Goal: Answer question/provide support

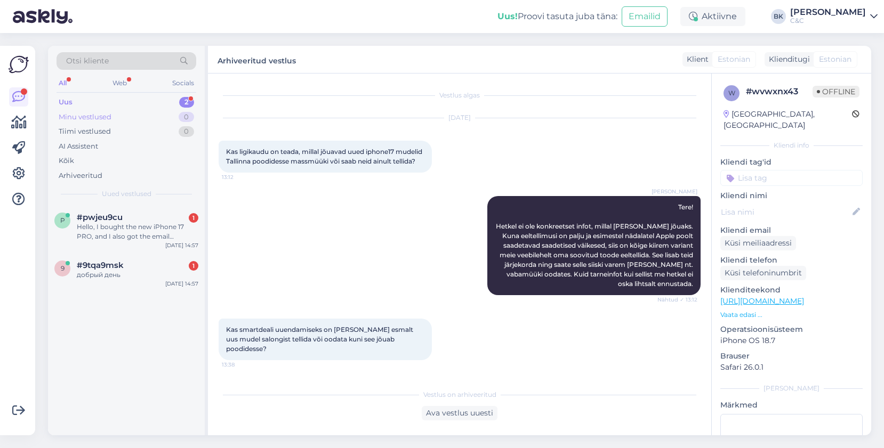
scroll to position [294, 0]
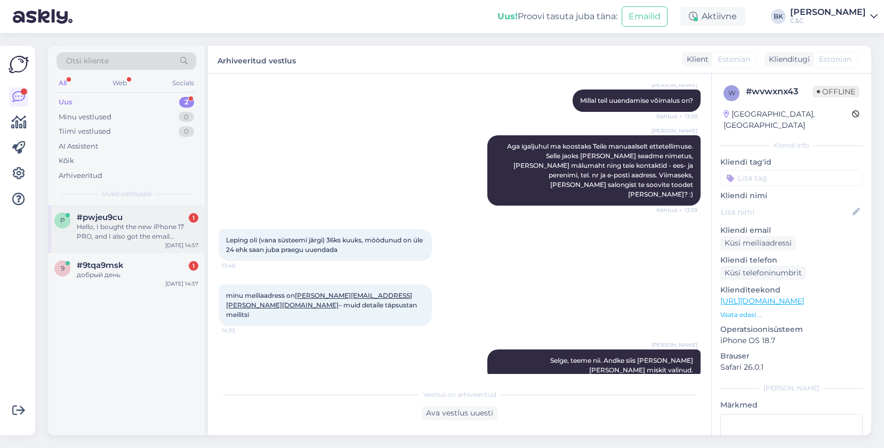
click at [117, 236] on div "Hello, I bought the new iPhone 17 PRO, and I also got the email confirming the …" at bounding box center [138, 231] width 122 height 19
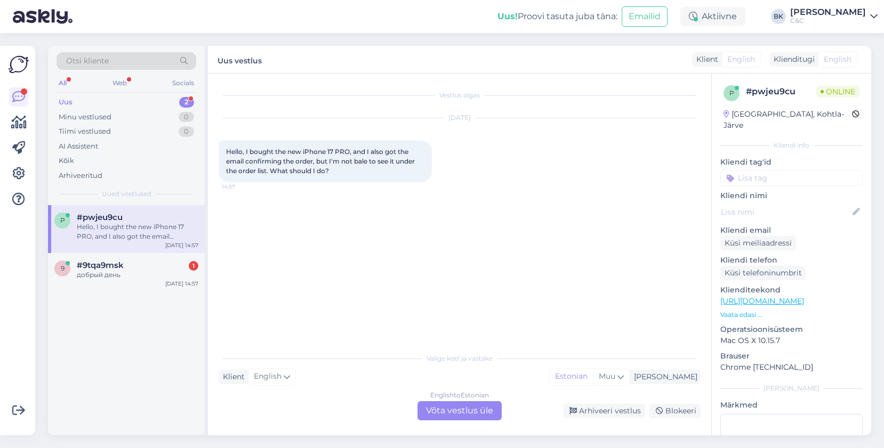
scroll to position [0, 0]
click at [450, 398] on div "English to Estonian" at bounding box center [459, 396] width 59 height 10
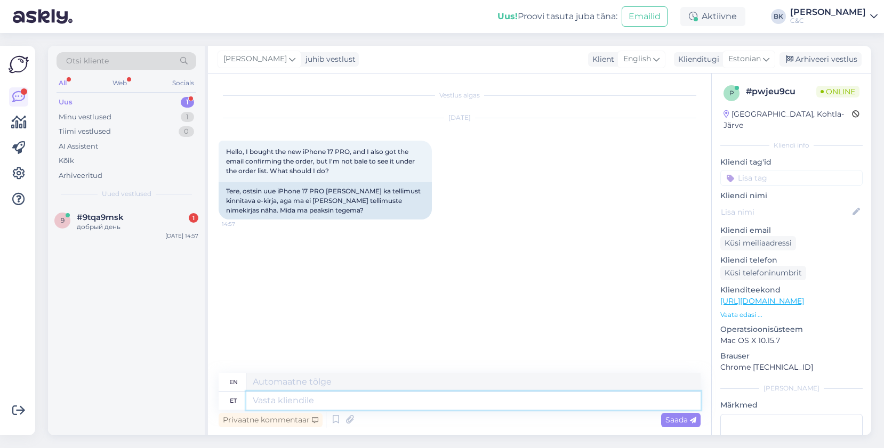
click at [444, 399] on textarea at bounding box center [473, 401] width 454 height 18
type textarea "Tere!"
type textarea "Hello!"
type textarea "Tere! Saaksite p"
type textarea "Hello! You could"
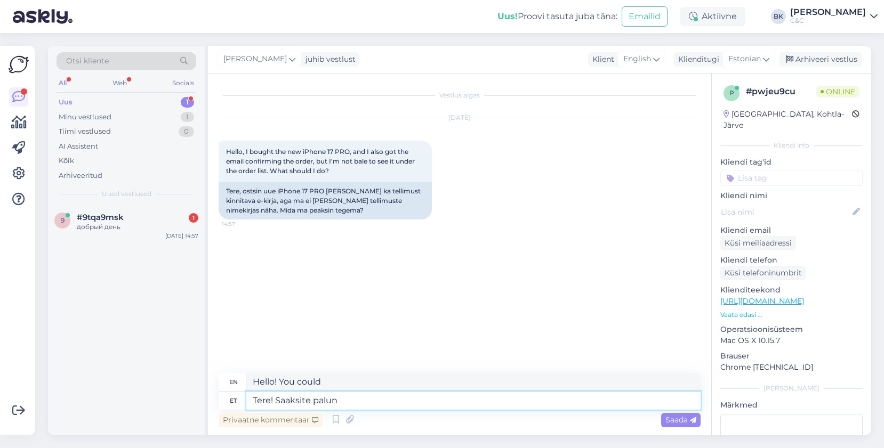
type textarea "Tere! Saaksite palun"
type textarea "Hello! Could you please"
type textarea "Tere! Saaksite palun edastada"
type textarea "Hello! Could you please forward"
type textarea "Tere! Saaksite palun edastada tellimuse n"
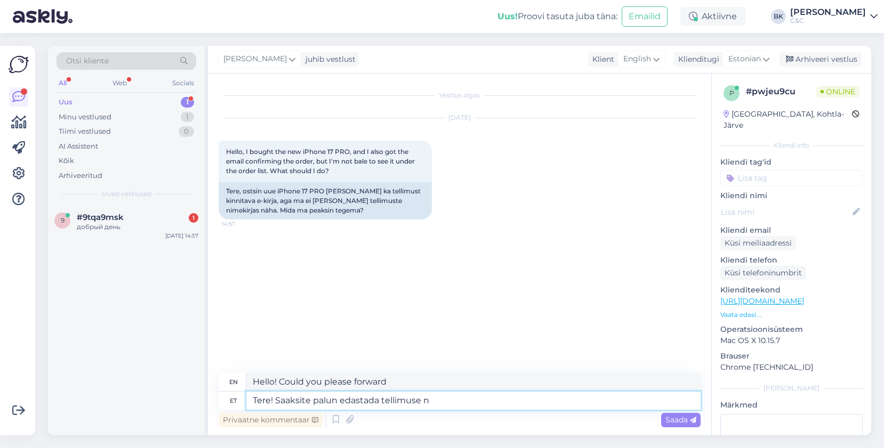
type textarea "Hello! Could you please forward the order?"
type textarea "Tere! Saaksite palun edastada tellimuse numbri"
type textarea "Hello! Could you please provide the order number?"
type textarea "Tere! Saaksite palun edastada tellimuse numbri. Ma vaat"
type textarea "Hello! Could you please provide the order number. I"
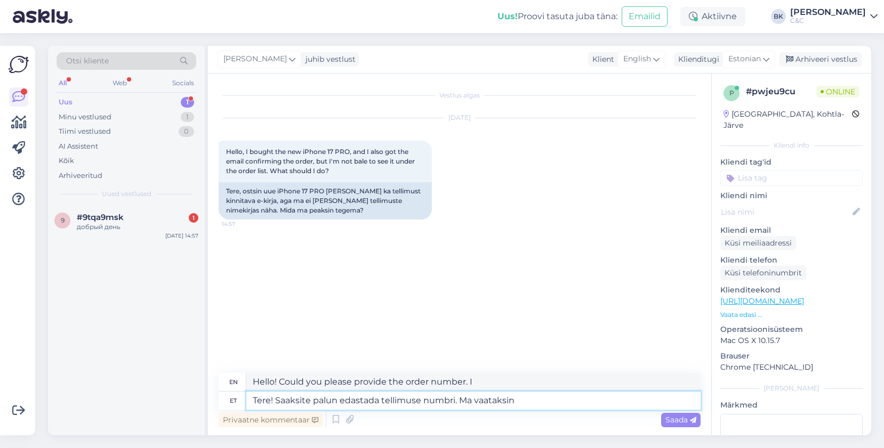
type textarea "Tere! Saaksite palun edastada tellimuse numbri. Ma vaataksin"
type textarea "Hello! Could you please provide the order number. I would like to take a look."
type textarea "Tere! Saaksite palun edastada tellimuse numbri. Ma vaataksin Teie te"
type textarea "Hello! Could you please provide the order number. I would look into your"
type textarea "Tere! Saaksite palun edastada tellimuse numbri. Ma vaataksin Teie tellimuse üle"
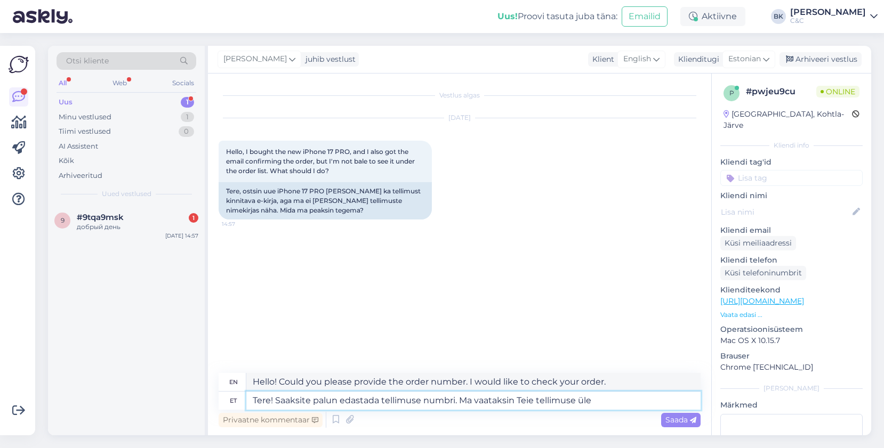
type textarea "Hello! Could you please provide the order number. I would like to review your o…"
type textarea "Tere! Saaksite palun edastada tellimuse numbri. Ma vaataksin Teie tellimuse üle"
click at [679, 418] on span "Saada" at bounding box center [680, 420] width 31 height 10
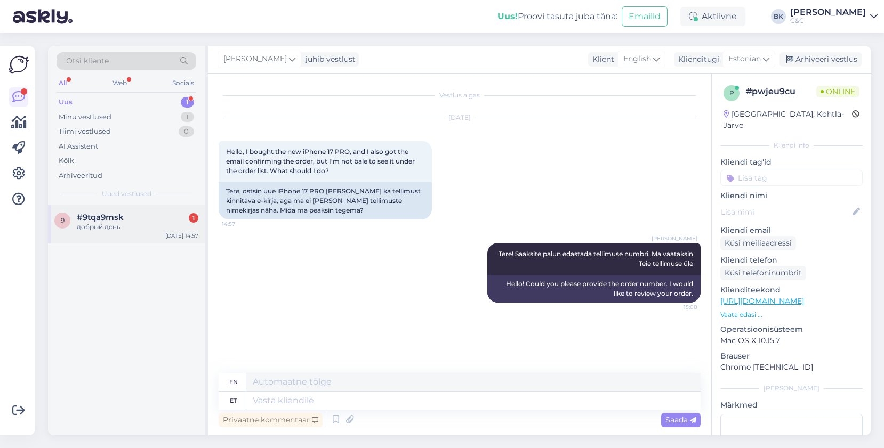
click at [150, 218] on div "#9tqa9msk 1" at bounding box center [138, 218] width 122 height 10
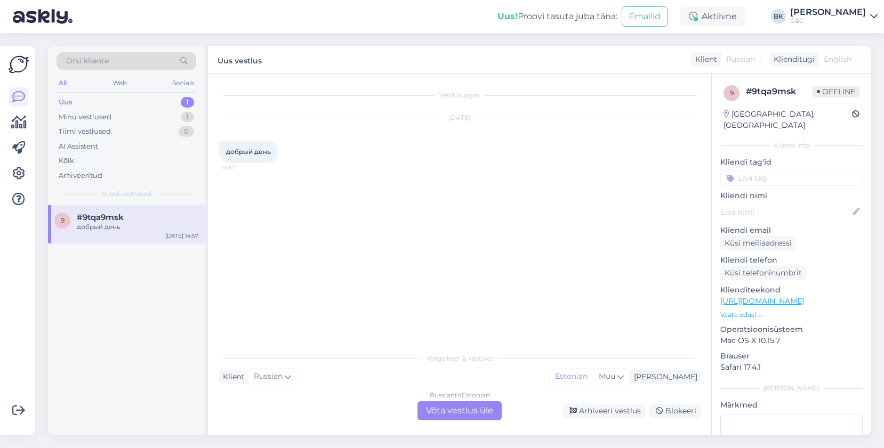
click at [453, 412] on div "Russian to Estonian Võta vestlus üle" at bounding box center [460, 411] width 84 height 19
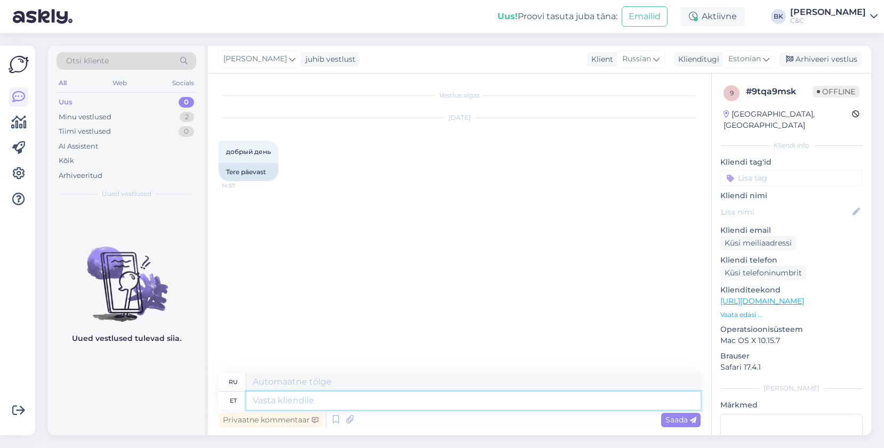
click at [439, 405] on textarea at bounding box center [473, 401] width 454 height 18
type textarea "Tere!"
type textarea "Привет!"
type textarea "Tere! Kuidas"
type textarea "Привет, как дела?"
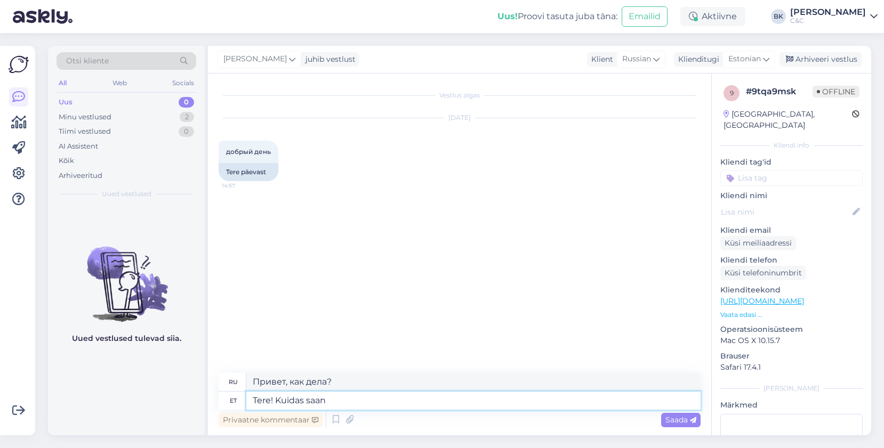
type textarea "Tere! Kuidas saan"
type textarea "Здравствуйте! Как я могу"
type textarea "Tere! Kuidas saan teile ab"
type textarea "Здравствуйте! Как с вами связаться?"
type textarea "Tere! Kuidas saan teile abiks o"
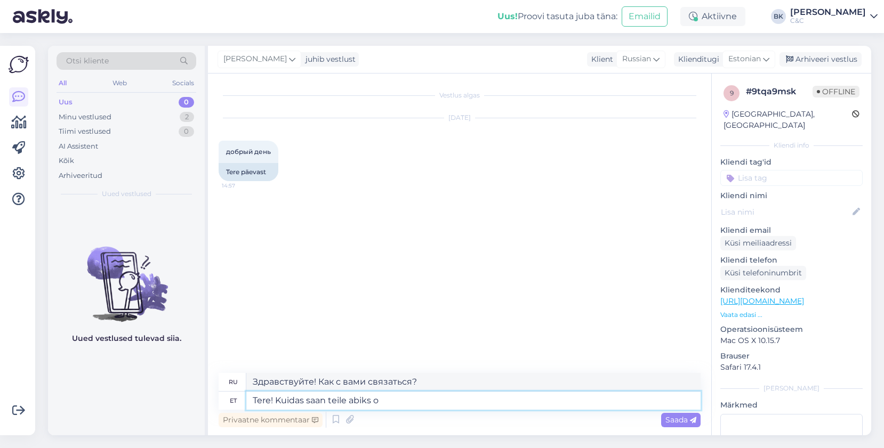
type textarea "Здравствуйте! Чем я могу вам помочь?"
type textarea "Tere! Kuidas saan teile abiks olla?"
click at [665, 417] on span "Saada" at bounding box center [680, 420] width 31 height 10
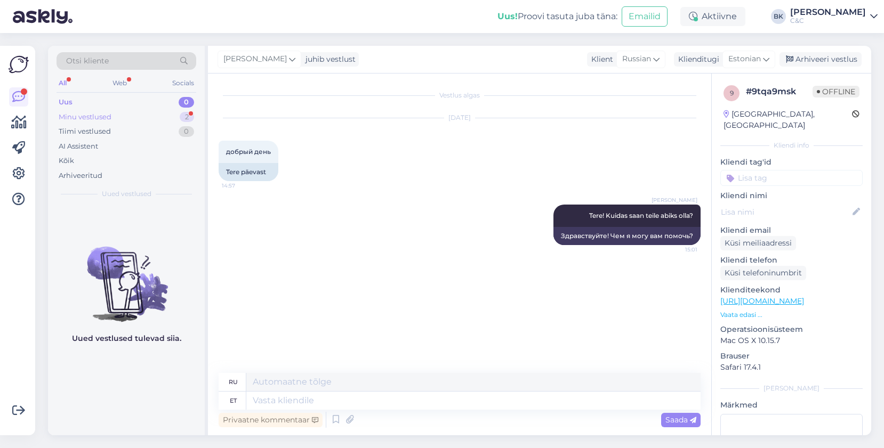
click at [110, 117] on div "Minu vestlused" at bounding box center [85, 117] width 53 height 11
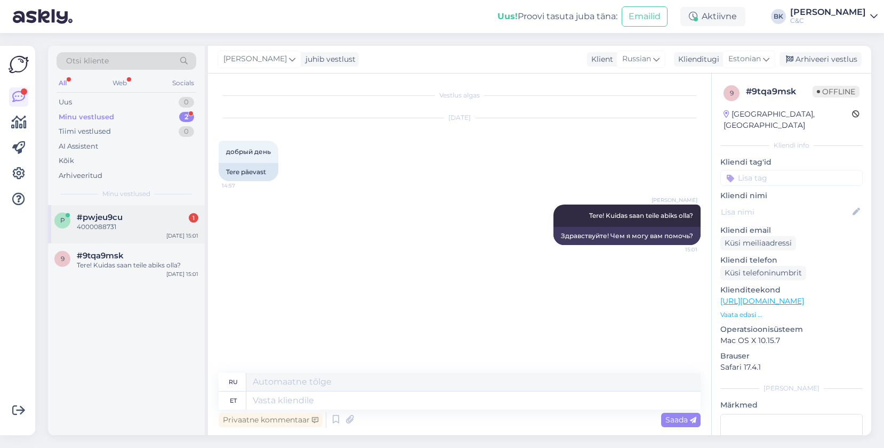
click at [113, 232] on div "p #pwjeu9cu 1 4000088731 [DATE] 15:01" at bounding box center [126, 224] width 157 height 38
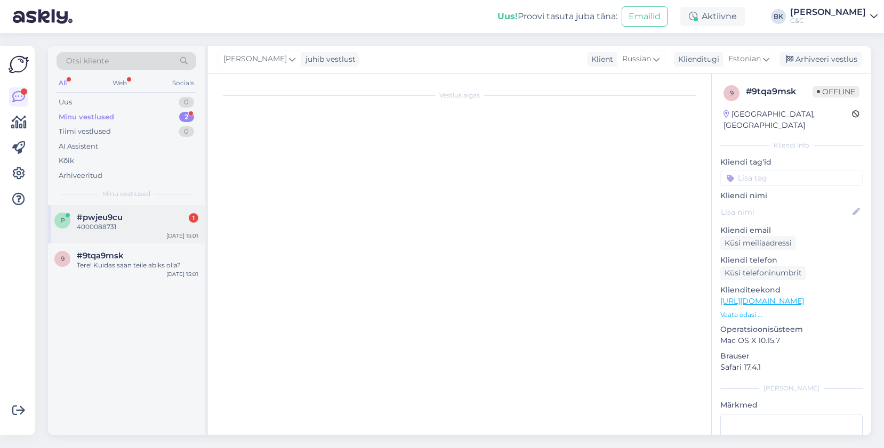
scroll to position [15, 0]
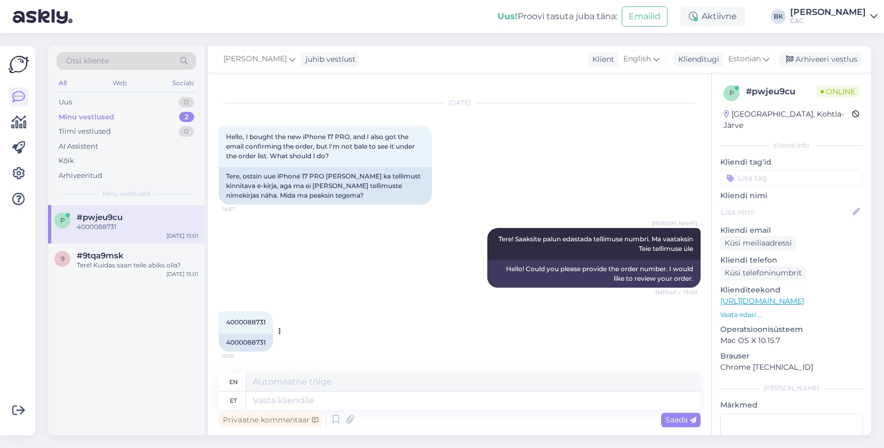
click at [248, 338] on div "4000088731" at bounding box center [246, 343] width 54 height 18
click at [247, 342] on div "4000088731" at bounding box center [246, 343] width 54 height 18
copy div "4000088731"
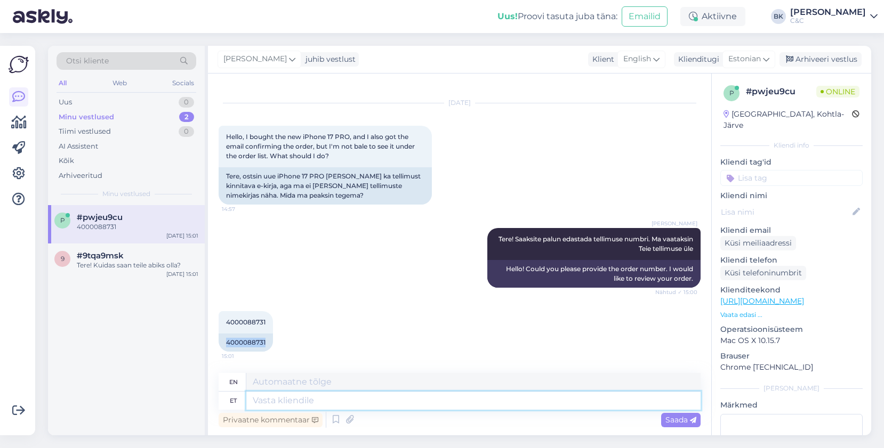
click at [294, 400] on textarea at bounding box center [473, 401] width 454 height 18
type textarea "Üks m"
type textarea "One"
type textarea "Üks moment pa"
type textarea "One moment"
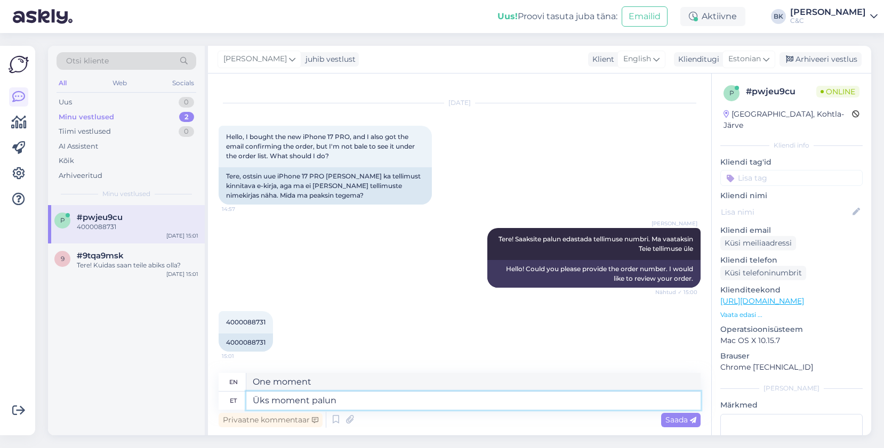
type textarea "Üks moment palun,"
type textarea "One moment please."
type textarea "Üks moment palun, v"
type textarea "One moment, please."
type textarea "Üks moment palun, vaatan k"
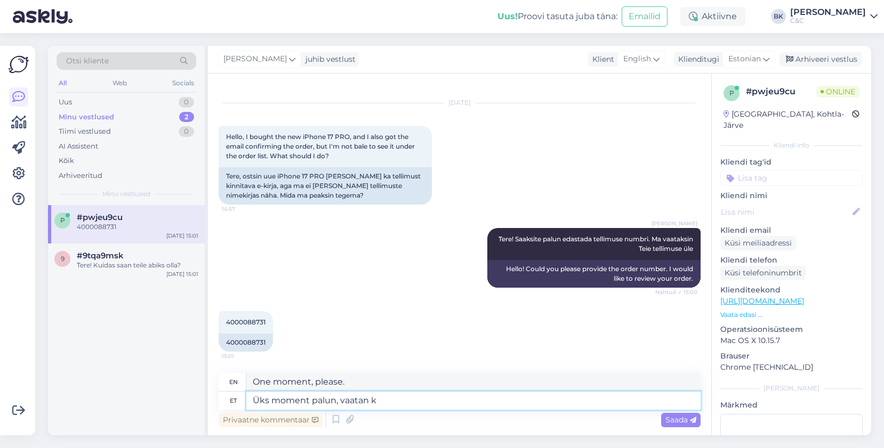
type textarea "One moment please, I'll check."
type textarea "Üks moment palun, vaatan kohe ü"
type textarea "One moment please, I'll check now."
type textarea "Üks moment palun, vaatan kohe üle."
type textarea "One moment please, I'll check it right away."
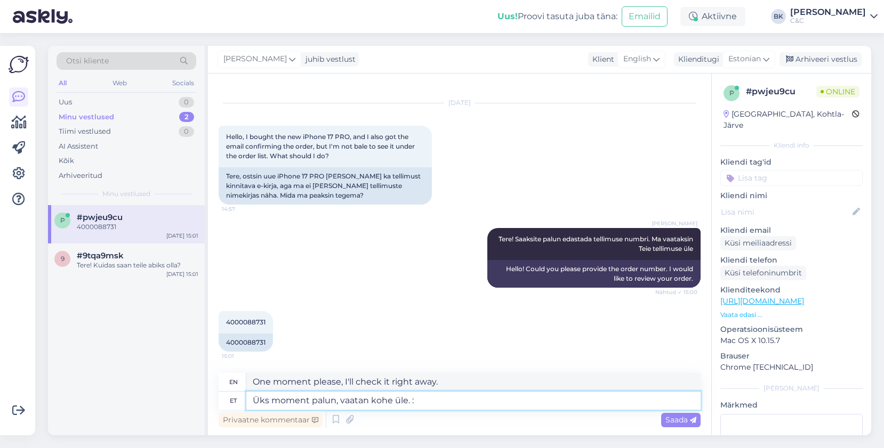
type textarea "Üks moment palun, vaatan kohe üle. :)"
type textarea "One moment please, I'll check it right away. :)"
type textarea "Üks moment palun, vaatan kohe üle. :)"
click at [678, 423] on span "Saada" at bounding box center [680, 420] width 31 height 10
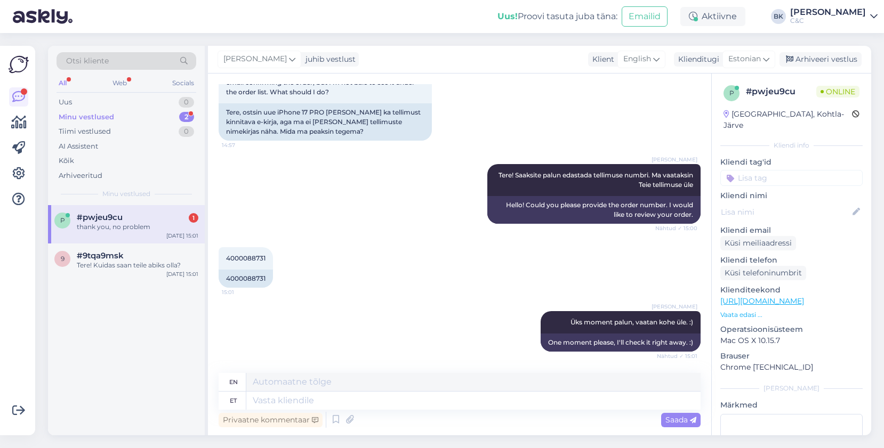
scroll to position [143, 0]
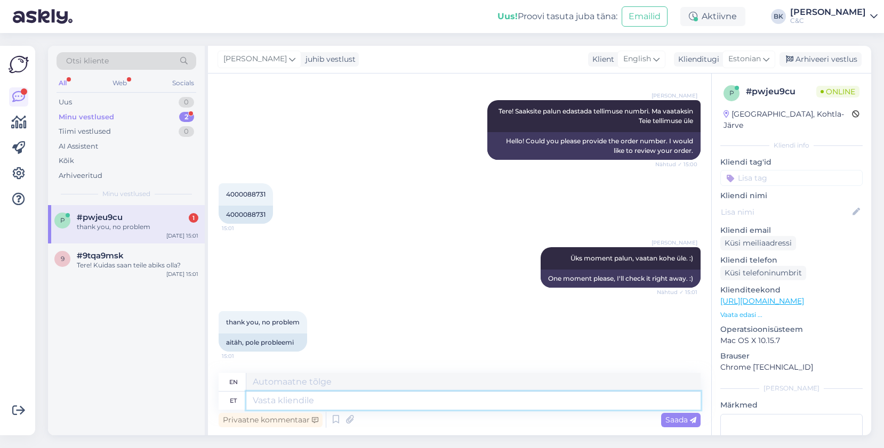
click at [271, 404] on textarea at bounding box center [473, 401] width 454 height 18
type textarea "Oleme"
type textarea "We are"
type textarea "Oleme Teie te"
type textarea "We are yours"
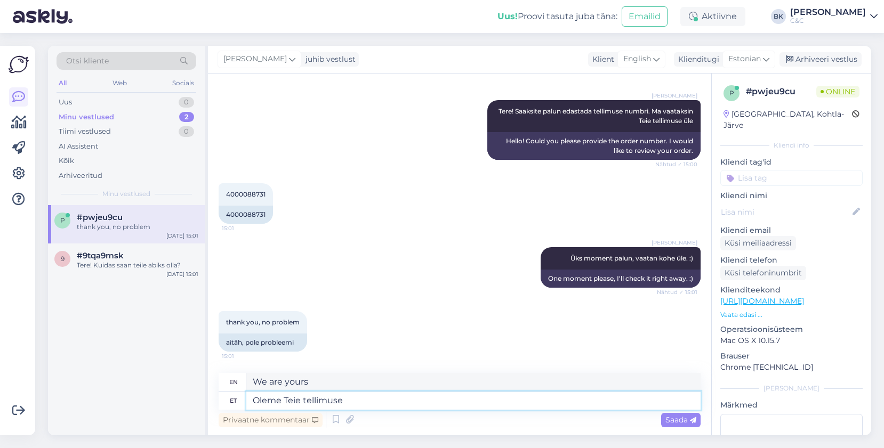
type textarea "Oleme Teie tellimuse"
type textarea "We are your order"
type textarea "[PERSON_NAME] tellimuse ilusti k"
type textarea "We are happy to receive your order."
type textarea "Oleme Teie tellimuse ilusti kätte"
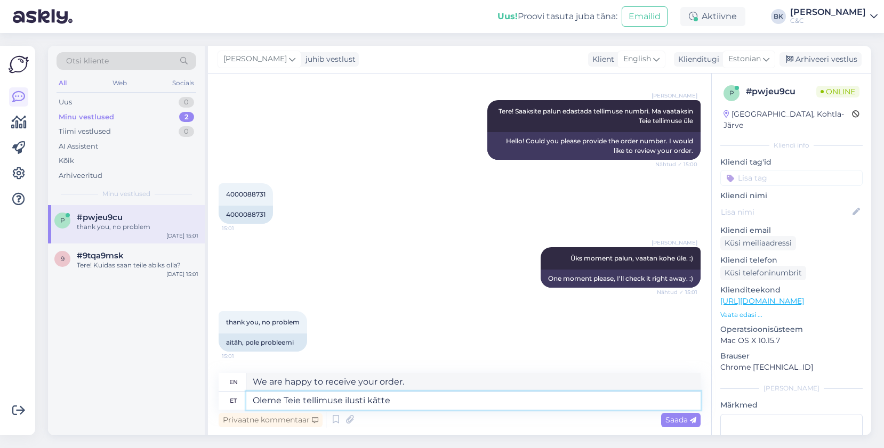
type textarea "We have received your order beautifully."
type textarea "[PERSON_NAME] tellimuse ilusti kätte saanud."
type textarea "We have received your order in good condition."
type textarea "[PERSON_NAME] tellimuse ilusti kätt"
type textarea "We have received your order beautifully."
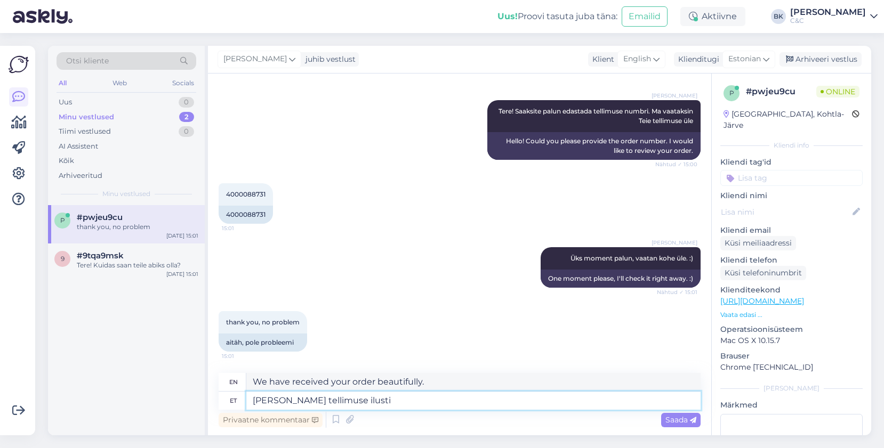
type textarea "[PERSON_NAME] tellimuse ilusti"
type textarea "We are happy to receive your order."
type textarea "Oleme Teie tellimuse"
type textarea "We are your order"
type textarea "Oleme Teie tellimuse kätte s"
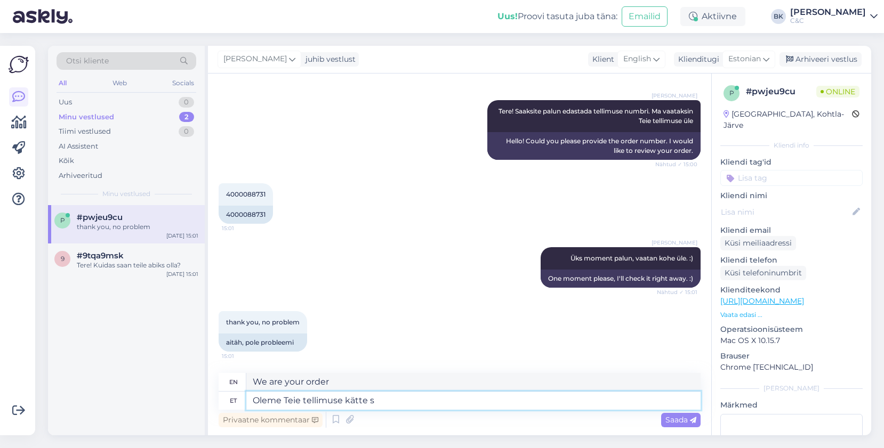
type textarea "We are ready for your order."
type textarea "Oleme Teie tellimuse kätte saanud."
type textarea "We have received your order."
type textarea "Oleme Teie tellimuse kätte saanud. Nüüd"
type textarea "We have received your order. Now"
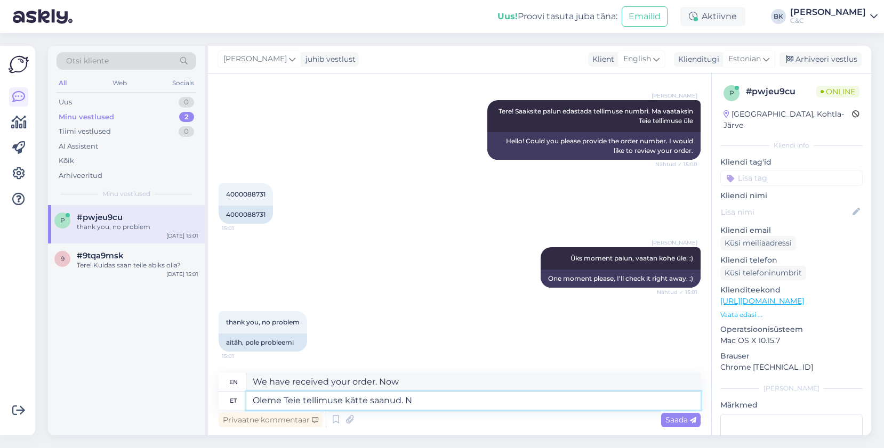
type textarea "Oleme Teie tellimuse kätte saanud."
type textarea "We have received your order."
type textarea "Oleme Teie tellimuse kätte saanud. Peate"
type textarea "We have received your order. You must"
type textarea "Oleme Teie tellimuse kätte saanud. Peate natukene"
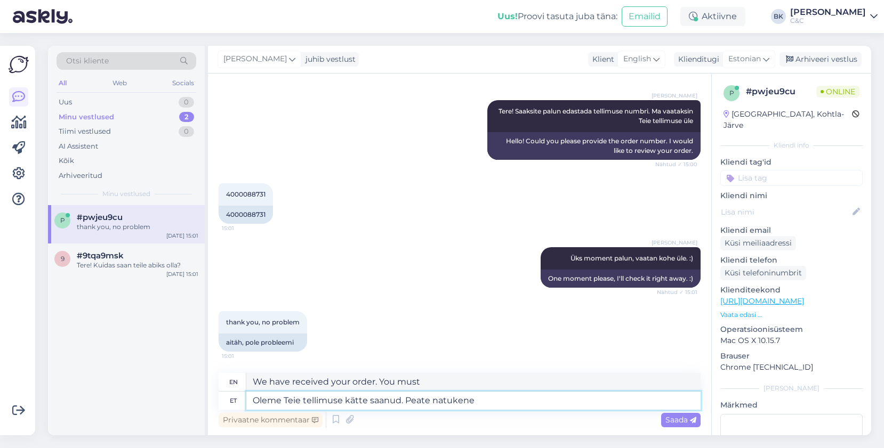
type textarea "We have received your order. Please wait a moment."
type textarea "Oleme Teie tellimuse kätte saanud. Peate natukene varuma"
type textarea "We have received your order. You need to stock up a little."
type textarea "Oleme Teie tellimuse kätte saanud. Peate natukene varuma kannatust ku"
type textarea "We have received your order. Please be patient."
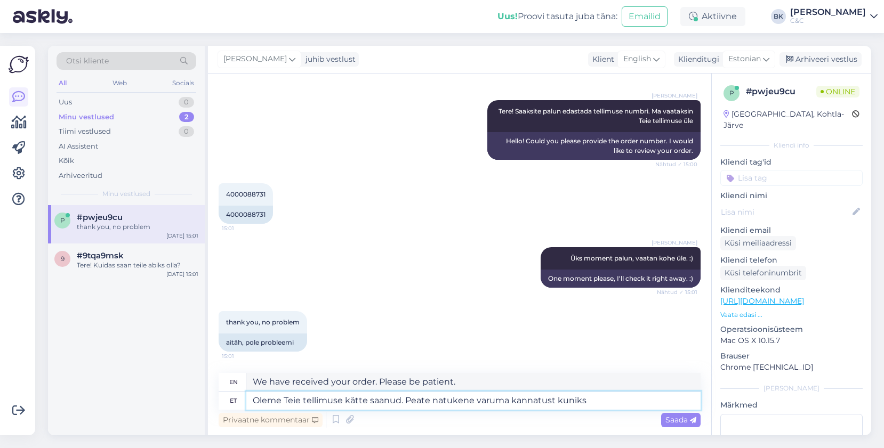
type textarea "Oleme Teie tellimuse kätte saanud. Peate natukene varuma kannatust kuniks"
type textarea "We have received your order. Please be patient for a while."
type textarea "Oleme Teie tellimuse kätte saanud. Peate natukene varuma kannatust kuniks Teie …"
type textarea "We have received your order. Please be patient until your"
type textarea "Oleme Teie tellimuse kätte saanud. Peate natukene varuma kannatust kuniks Teie …"
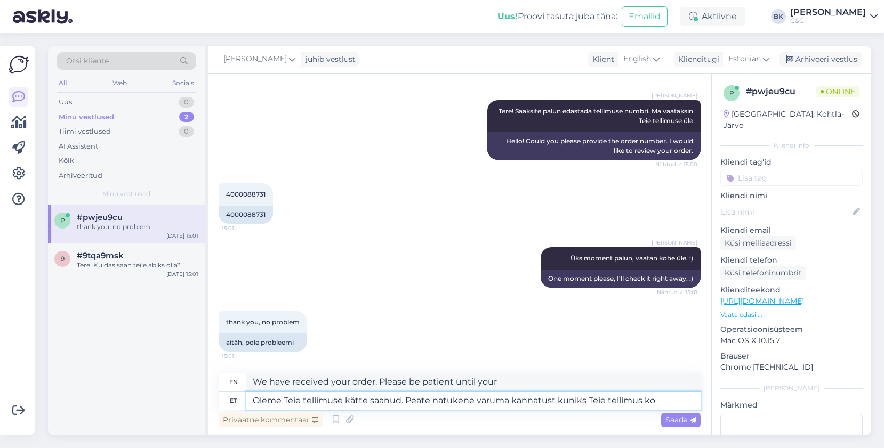
type textarea "We have received your order. Please be patient for a while until your order is …"
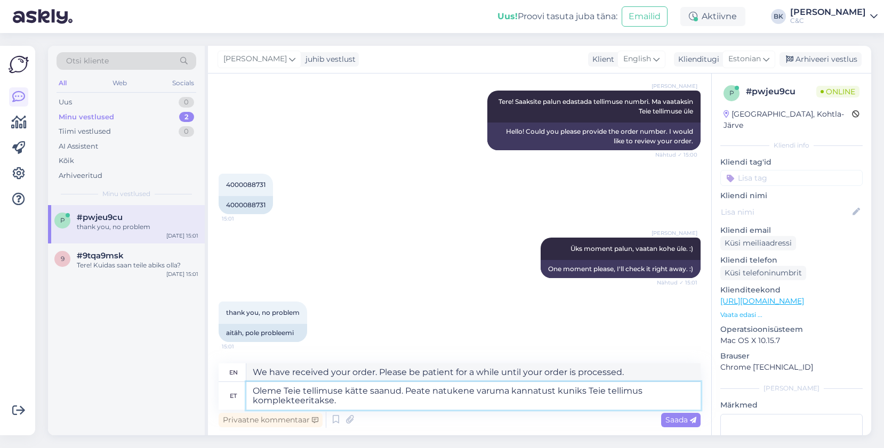
type textarea "Oleme Teie tellimuse kätte saanud. Peate natukene varuma kannatust kuniks Teie …"
type textarea "We have received your order. Please be patient while your order is being proces…"
type textarea "Oleme Teie tellimuse kätte saanud. Peate natukene varuma kannatust kuniks Teie …"
type textarea "We have received your order. Please be patient while your order is being proces…"
type textarea "Oleme Teie tellimuse kätte saanud. Peate natukene varuma kannatust kuniks Teie …"
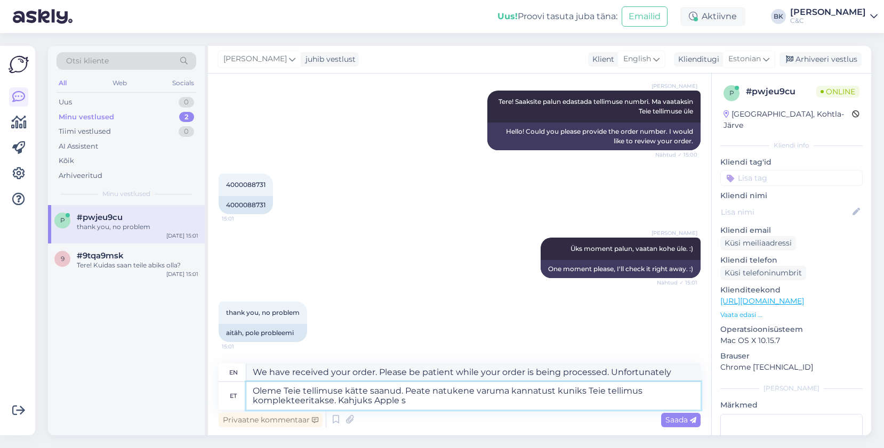
type textarea "We have received your order. Please be patient while your order is being proces…"
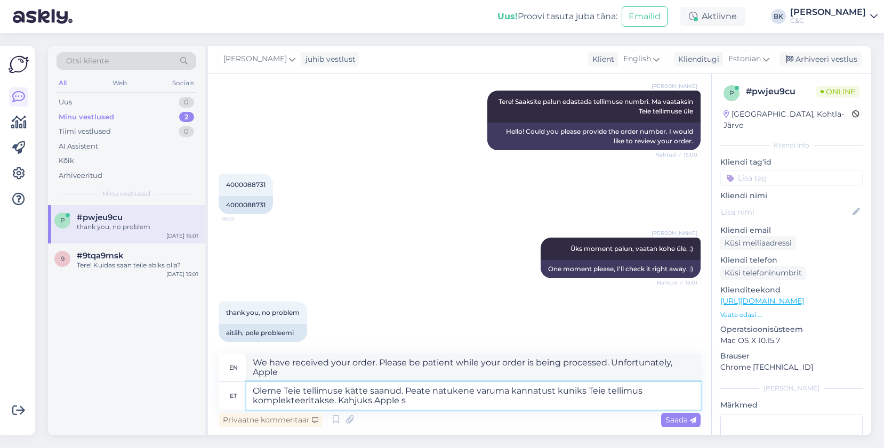
scroll to position [154, 0]
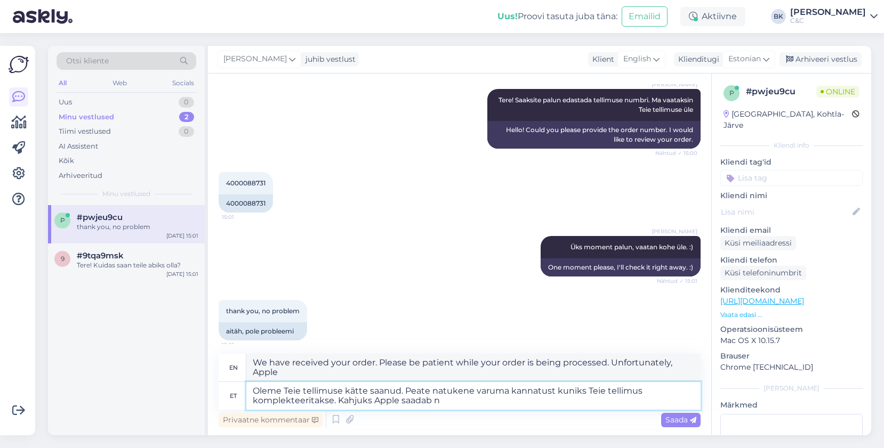
type textarea "Oleme Teie tellimuse kätte saanud. Peate natukene varuma kannatust kuniks Teie …"
type textarea "We have received your order. Please be patient while your order is being proces…"
type textarea "Oleme Teie tellimuse kätte saanud. Peate natukene varuma kannatust kuniks Teie …"
type textarea "We have received your order. Please be patient while your order is being proces…"
type textarea "Oleme Teie tellimuse kätte saanud. Peate natukene varuma kannatust kuniks Teie …"
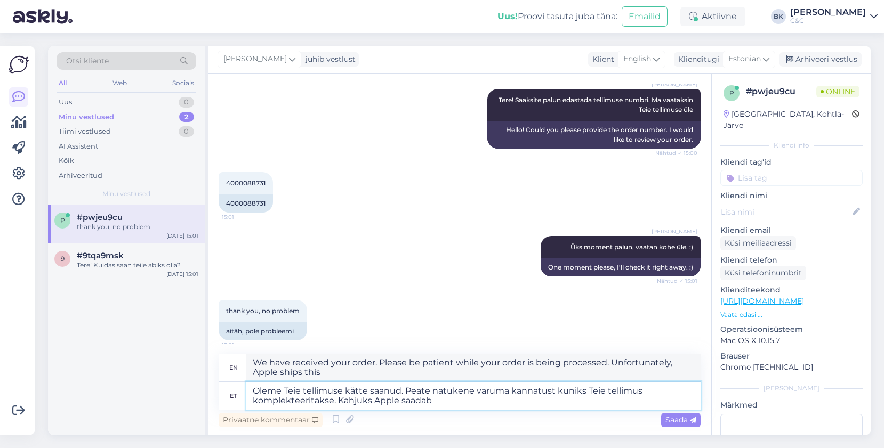
type textarea "We have received your order. Please be patient while your order is being proces…"
type textarea "Oleme Teie tellimuse kätte saanud. Peate natukene varuma kannatust kuniks Teie …"
type textarea "We have received your order. Please be patient while your order is being proces…"
type textarea "Oleme Teie tellimuse kätte saanud. Peate natukene varuma kannatust kuniks Teie …"
type textarea "We have received your order. Please be patient while your order is being proces…"
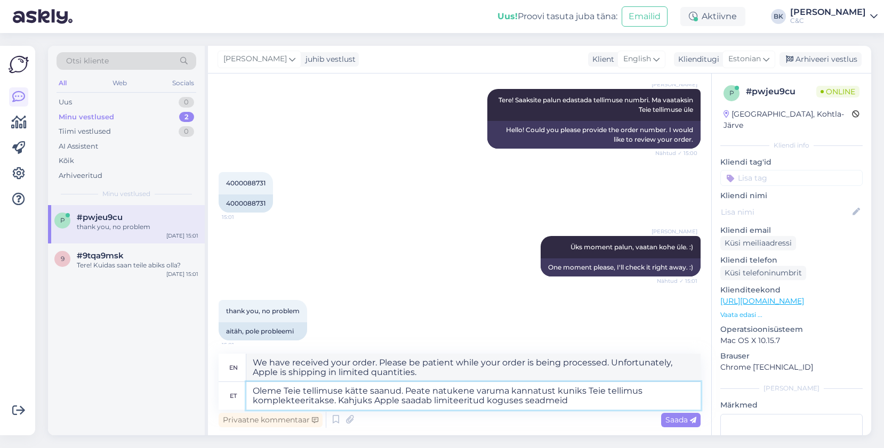
type textarea "Oleme Teie tellimuse kätte saanud. Peate natukene varuma kannatust kuniks Teie …"
type textarea "We have received your order. Please be patient while your order is being proces…"
type textarea "Oleme Teie tellimuse kätte saanud. Peate natukene varuma kannatust kuniks Teie …"
type textarea "We have received your order. Please be patient while your order is being proces…"
type textarea "Oleme Teie tellimuse kätte saanud. Peate natukene varuma kannatust kuniks Teie …"
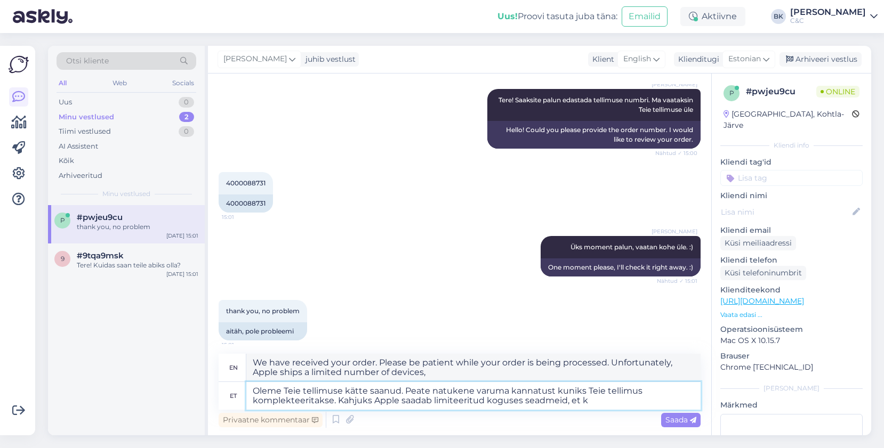
type textarea "We have received your order. Please be patient while your order is being proces…"
type textarea "Oleme Teie tellimuse kätte saanud. Peate natukene varuma kannatust kuniks Teie …"
type textarea "We have received your order. Please be patient while your order is being proces…"
type textarea "Oleme Teie tellimuse kätte saanud. Peate natukene varuma kannatust kuniks Teie …"
type textarea "We have received your order. Please be patient while your order is being proces…"
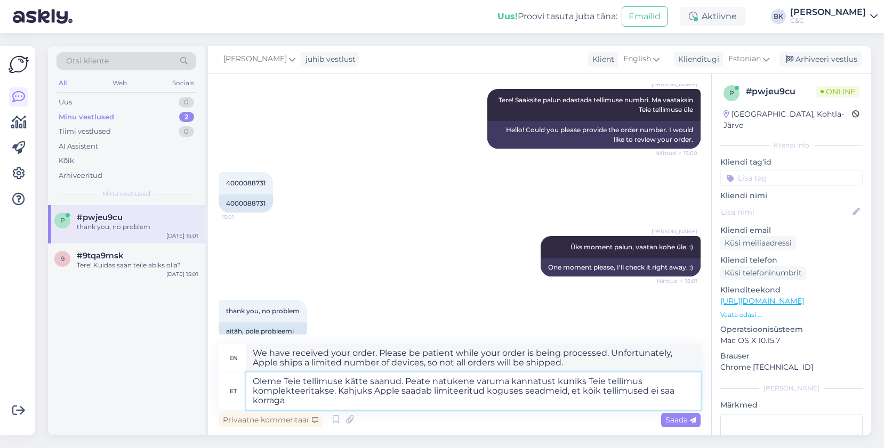
type textarea "Oleme Teie tellimuse kätte saanud. Peate natukene varuma kannatust kuniks Teie …"
type textarea "We have received your order. Please be patient while your order is being proces…"
type textarea "Oleme Teie tellimuse kätte saanud. Peate natukene varuma kannatust kuniks Teie …"
type textarea "We have received your order. Please be patient while your order is being proces…"
type textarea "Oleme Teie tellimuse kätte saanud. Peate natukene varuma kannatust kuniks Teie …"
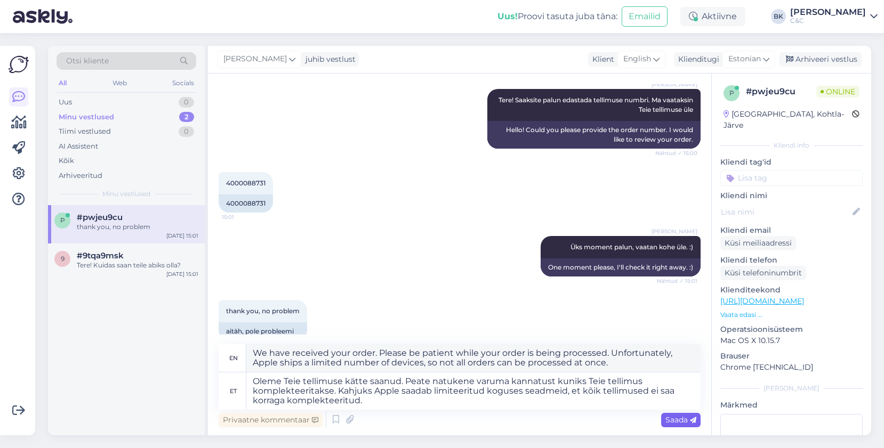
click at [674, 421] on span "Saada" at bounding box center [680, 420] width 31 height 10
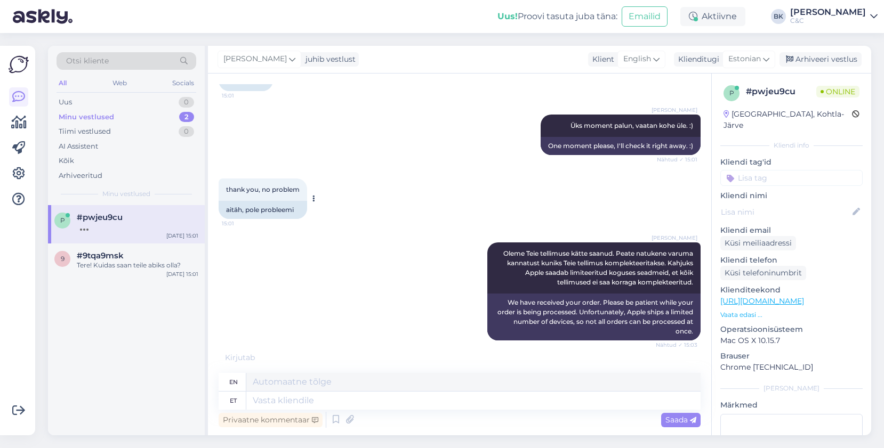
scroll to position [328, 0]
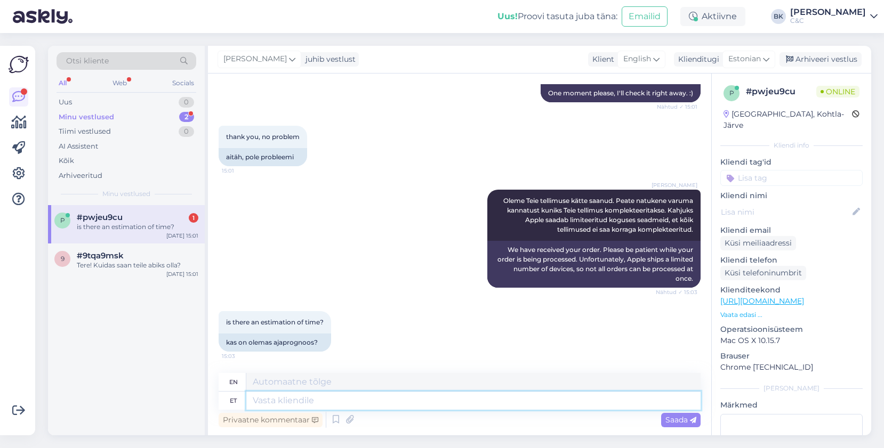
click at [270, 403] on textarea at bounding box center [473, 401] width 454 height 18
type textarea "Kahjuks"
type textarea "Unfortunately"
type textarea "Kahjuks täpset ae"
type textarea "Unfortunately, the exact"
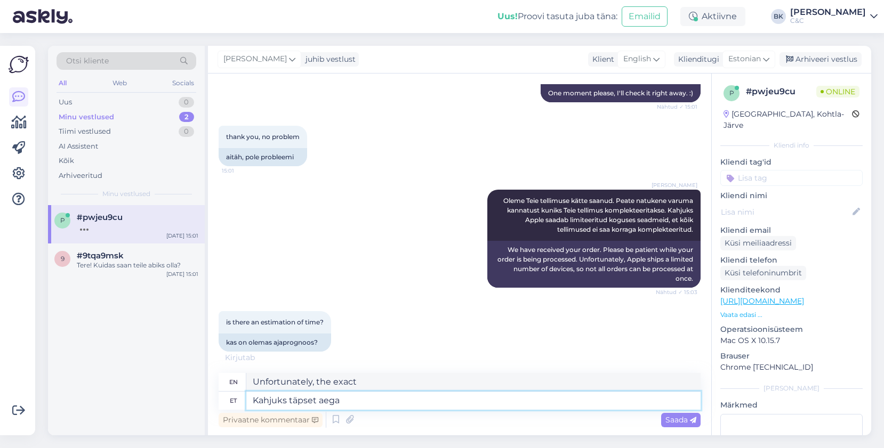
scroll to position [340, 0]
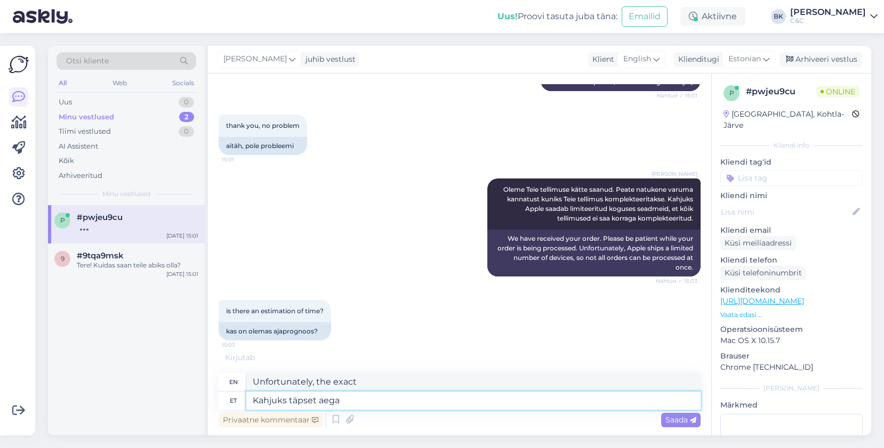
type textarea "Kahjuks täpset aega m"
type textarea "Unfortunately, the exact time"
type textarea "Kahjuks täpset aega meil"
type textarea "Unfortunately we don't have the exact time."
type textarea "Kahjuks täpset aega meil teile ö"
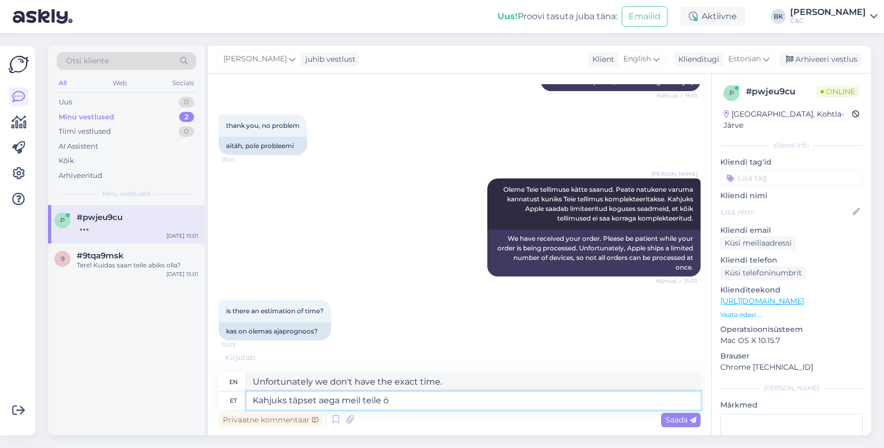
type textarea "Unfortunately, we don't have the exact time for you."
type textarea "Kahjuks täpset aega meil teile öelda ei"
type textarea "Unfortunately, we cannot tell you the exact time."
type textarea "Kahjuks täpset aega meil teile öelda ei ole."
type textarea "Unfortunately, we don't have an exact time to tell you."
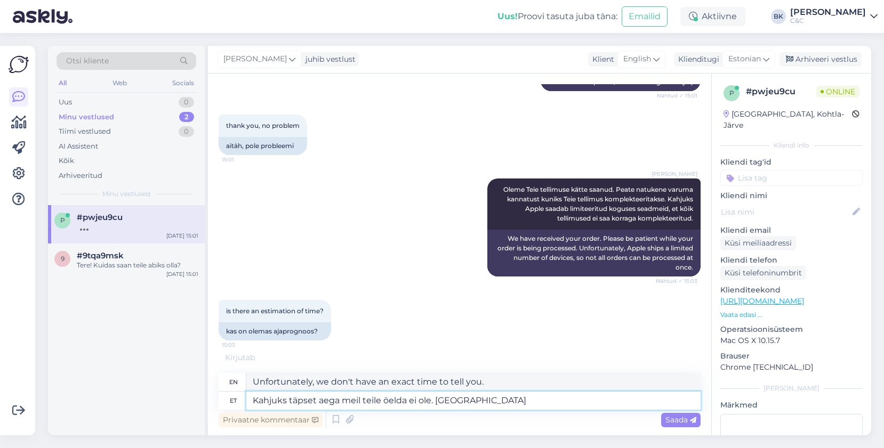
type textarea "Kahjuks täpset aega meil teile öelda ei ole. [GEOGRAPHIC_DATA]"
type textarea "Unfortunately, we don't have an exact time to tell you. Approximately"
type textarea "Kahjuks täpset aega meil teile öelda ei ole. Umbes 2-8"
type textarea "Unfortunately, we don't have an exact time to tell you. Around 2-8"
type textarea "Kahjuks täpset aega meil teile öelda ei ole. Umbes 2-8 nädalat ag"
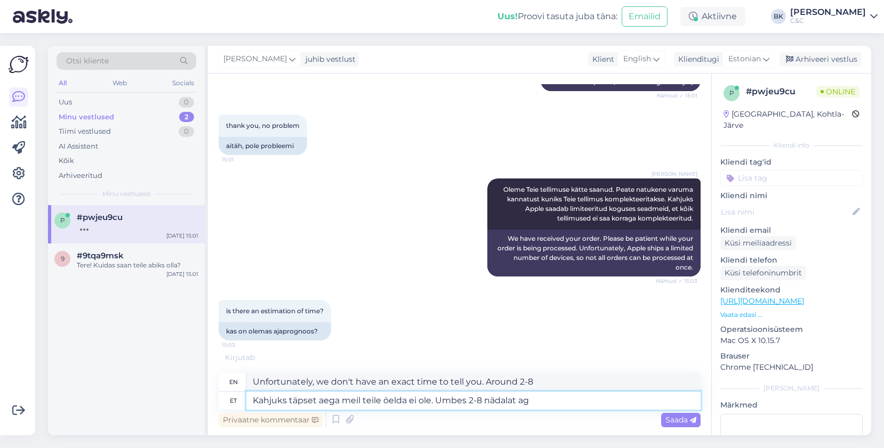
type textarea "Unfortunately, we don't have an exact time to tell you. Approximately 2-8 weeks"
type textarea "Kahjuks täpset aega meil teile öelda ei ole. Umbes 2-8 nädalat aga see"
type textarea "Unfortunately, we don't have an exact time to tell you. About 2-8 weeks, but it"
type textarea "Kahjuks täpset aega meil teile öelda ei ole. Umbes 2-8 nädalat aga see võib al"
type textarea "Unfortunately, we don't have an exact time to tell you. About 2-8 weeks, but it…"
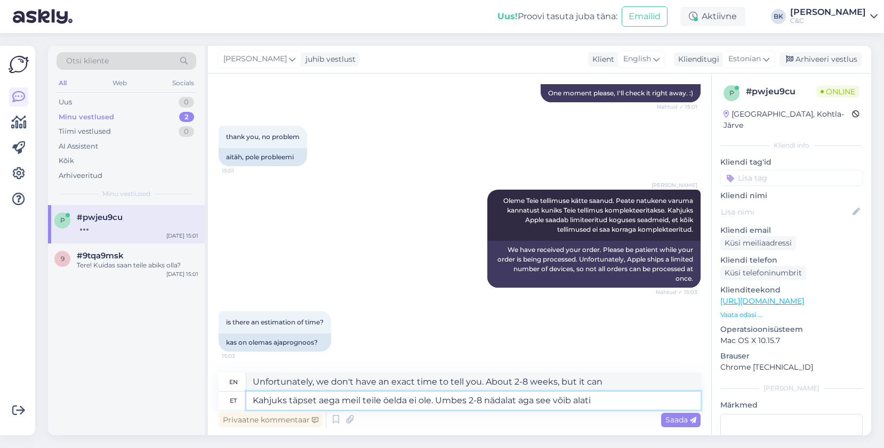
scroll to position [328, 0]
type textarea "Kahjuks täpset aega meil teile öelda ei ole. Umbes 2-8 nädalat aga see võib ala…"
type textarea "Unfortunately we don't have an exact time to tell you. About 2-8 weeks but it c…"
type textarea "Kahjuks täpset aega meil teile öelda ei ole. Umbes 2-8 nädalat aga see võib ala…"
type textarea "Unfortunately, we don't have an exact time to tell you. About 2-8 weeks, but th…"
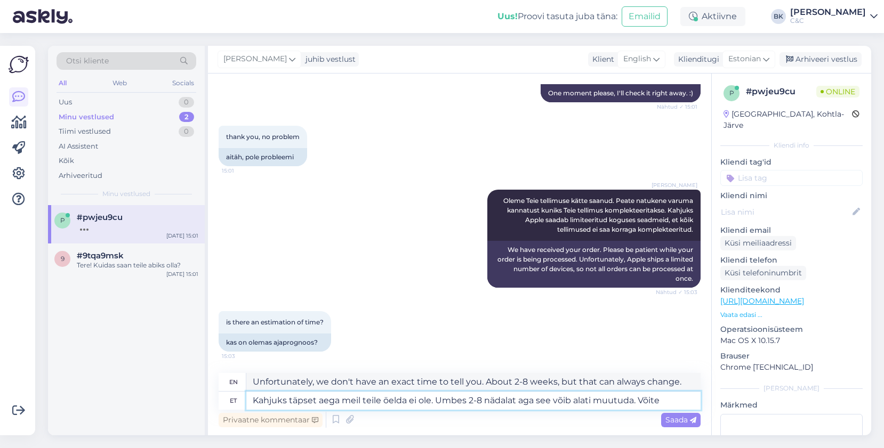
type textarea "Kahjuks täpset aega meil teile öelda ei ole. Umbes 2-8 nädalat aga see võib ala…"
type textarea "Unfortunately, we don't have an exact time to tell you. About 2-8 weeks, but it…"
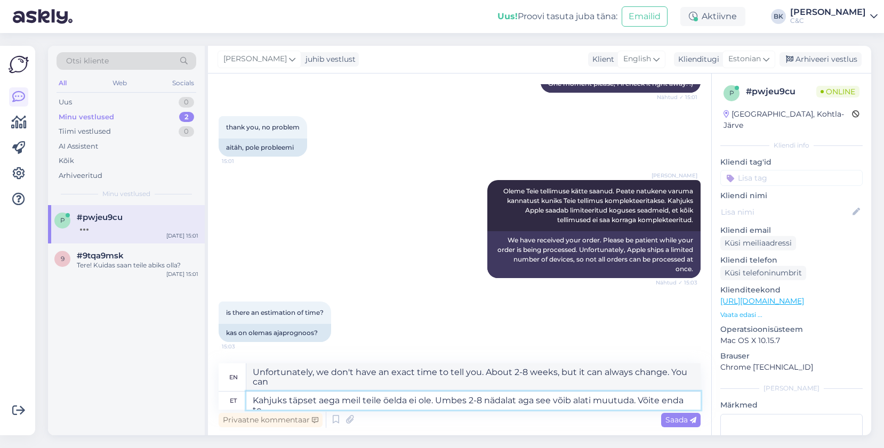
scroll to position [340, 0]
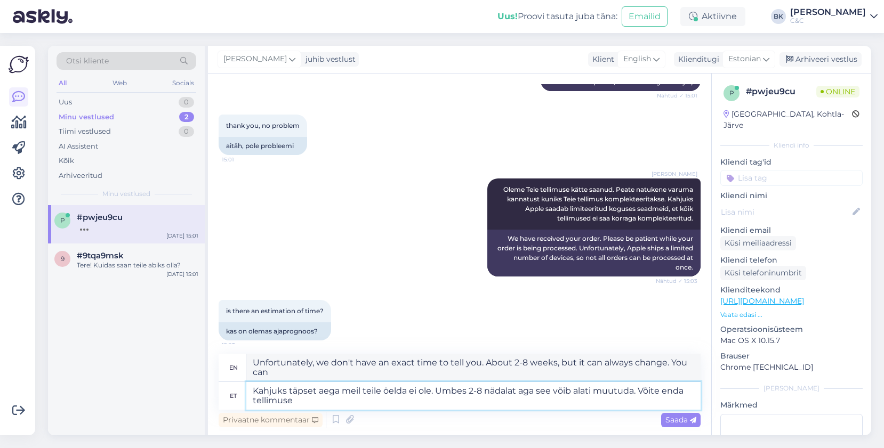
type textarea "Kahjuks täpset aega meil teile öelda ei ole. Umbes 2-8 nädalat aga see võib ala…"
type textarea "Unfortunately, we don't have an exact time to tell you. About 2-8 weeks, but it…"
type textarea "Kahjuks täpset aega meil teile öelda ei ole. Umbes 2-8 nädalat aga see võib ala…"
type textarea "Unfortunately, we don't have an exact time to tell you. About 2-8 weeks, but it…"
type textarea "Kahjuks täpset aega meil teile öelda ei ole. Umbes 2-8 nädalat aga see võib ala…"
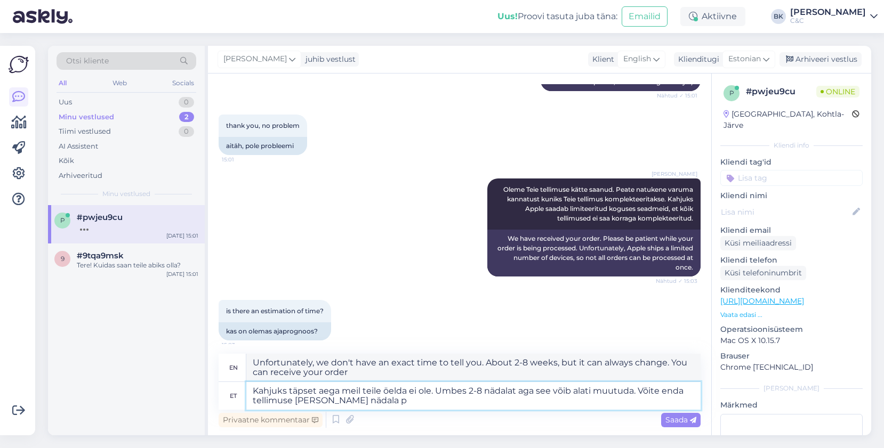
type textarea "Unfortunately, we don't have an exact time to tell you. About 2-8 weeks, but it…"
type textarea "Kahjuks täpset aega meil teile öelda ei ole. Umbes 2-8 nädalat aga see võib ala…"
type textarea "Unfortunately, we don't have an exact time to tell you. About 2-8 weeks, but it…"
type textarea "Kahjuks täpset aega meil teile öelda ei ole. Umbes 2-8 nädalat aga see võib ala…"
type textarea "Unfortunately, we don't have an exact time to tell you. About 2-8 weeks, but it…"
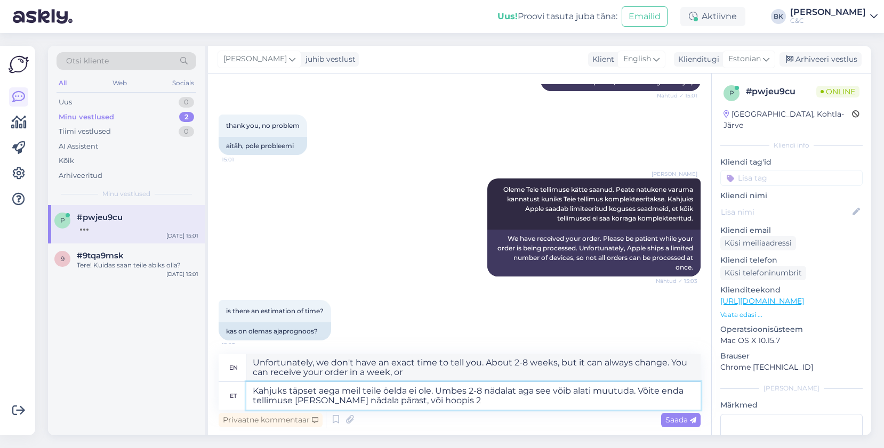
scroll to position [421, 0]
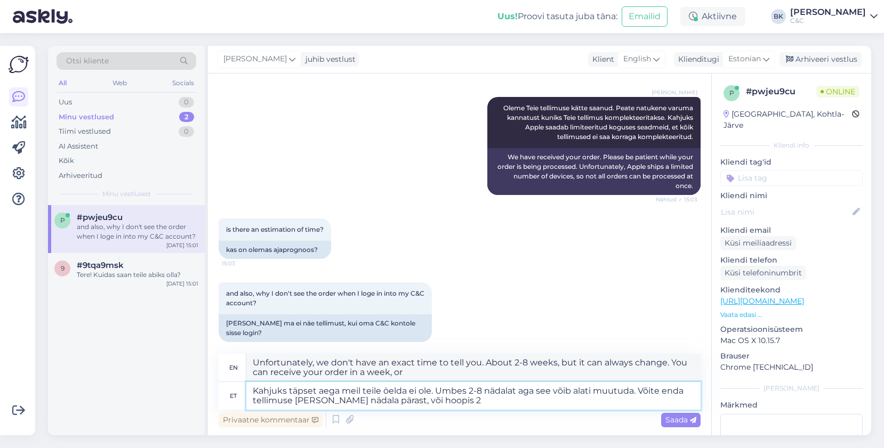
type textarea "Kahjuks täpset aega meil teile öelda ei ole. Umbes 2-8 nädalat aga see võib ala…"
type textarea "Unfortunately, we don't have an exact time to tell you. About 2-8 weeks, but it…"
type textarea "Kahjuks täpset aega meil teile öelda ei ole. Umbes 2-8 nädalat aga see võib ala…"
type textarea "Unfortunately, we don't have an exact time to tell you. About 2-8 weeks, but it…"
type textarea "Kahjuks täpset aega meil teile öelda ei ole. Umbes 2-8 nädalat aga see võib ala…"
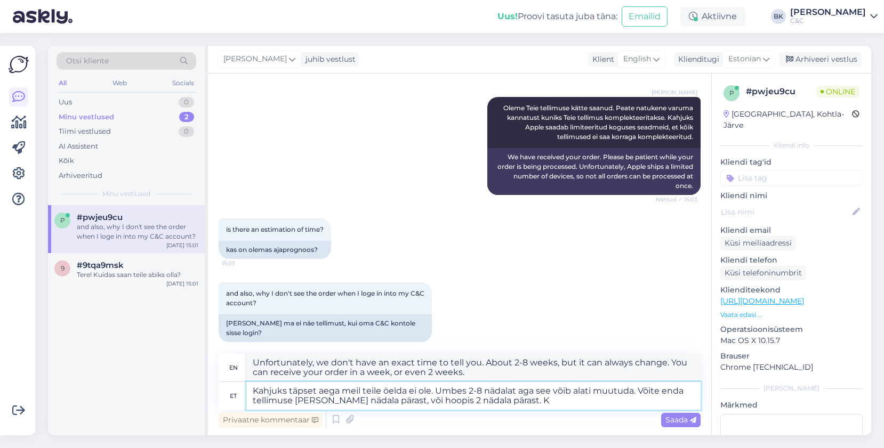
type textarea "Unfortunately, we don't have an exact time to tell you. About 2-8 weeks, but it…"
type textarea "Kahjuks täpset aega meil teile öelda ei ole. Umbes 2-8 nädalat aga see võib ala…"
type textarea "Unfortunately, we don't have an exact time to tell you. About 2-8 weeks, but it…"
type textarea "Kahjuks täpset aega meil teile öelda ei ole. Umbes 2-8 nädalat aga see võib ala…"
type textarea "Unfortunately, we don't have an exact time to tell you. About 2-8 weeks, but it…"
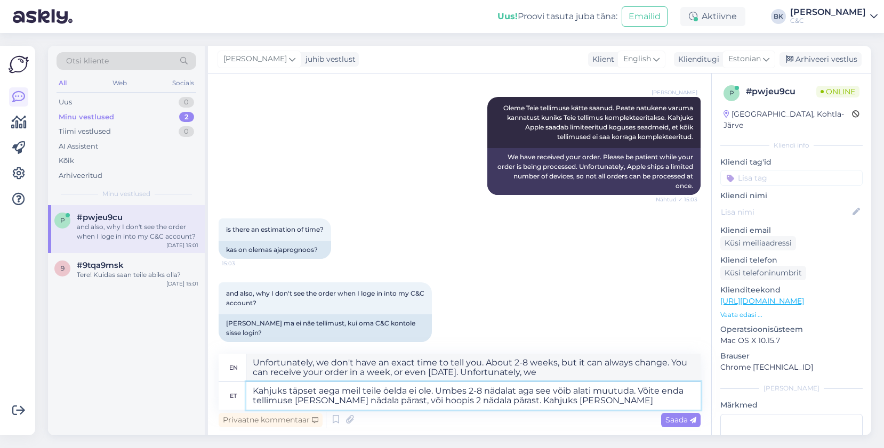
type textarea "Kahjuks täpset aega meil teile öelda ei ole. Umbes 2-8 nädalat aga see võib ala…"
type textarea "Unfortunately, we don't have an exact time to tell you. About 2-8 weeks, but it…"
type textarea "Kahjuks täpset aega meil teile öelda ei ole. Umbes 2-8 nädalat aga see võib ala…"
type textarea "Unfortunately, we don't have an exact time to tell you. About 2-8 weeks, but it…"
type textarea "Kahjuks täpset aega meil teile öelda ei ole. Umbes 2-8 nädalat aga see võib ala…"
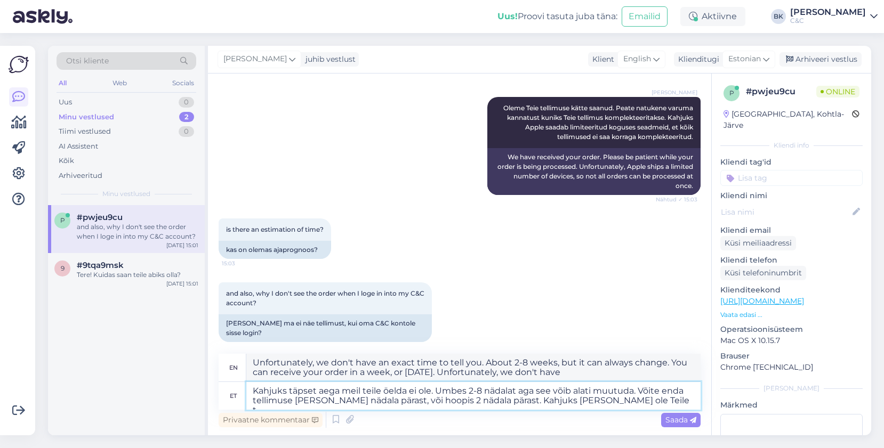
type textarea "Unfortunately, we don't have an exact time to tell you. About 2-8 weeks, but it…"
type textarea "Kahjuks täpset aega meil teile öelda ei ole. Umbes 2-8 nädalat aga see võib ala…"
type textarea "Unfortunately, we don't have an exact time to tell you. About 2-8 weeks, but it…"
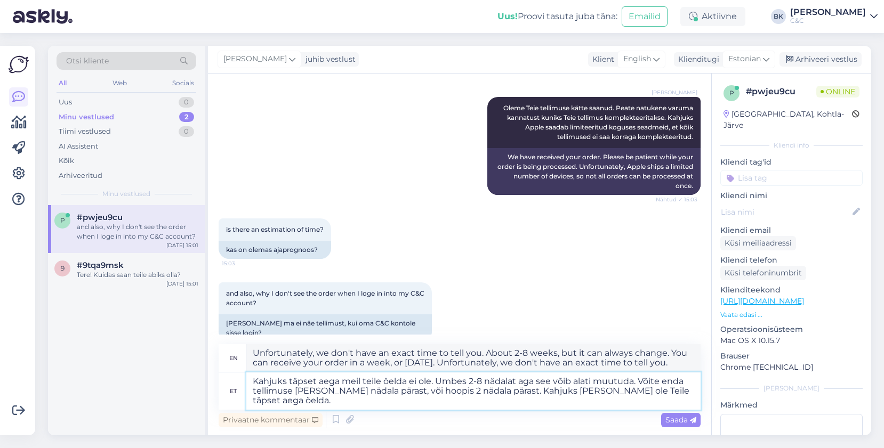
click at [518, 391] on textarea "Kahjuks täpset aega meil teile öelda ei ole. Umbes 2-8 nädalat aga see võib ala…" at bounding box center [473, 391] width 454 height 37
type textarea "Kahjuks täpset aega meil teile öelda ei ole. Umbes 2-8 nädalat aga see võib ala…"
type textarea "Unfortunately, we don't have an exact time to tell you. About 2-8 weeks, but it…"
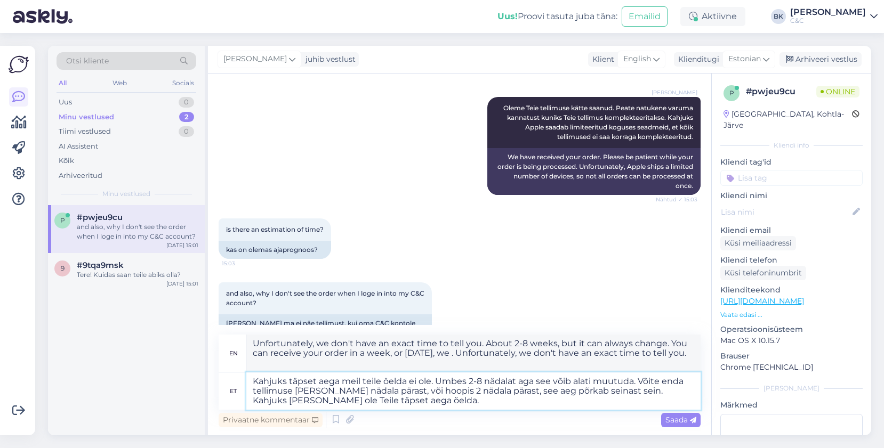
type textarea "Kahjuks täpset aega meil teile öelda ei ole. Umbes 2-8 nädalat aga see võib ala…"
type textarea "Unfortunately, we don't have an exact time to tell you. About 2-8 weeks, but it…"
type textarea "Kahjuks täpset aega meil teile öelda ei ole. Umbes 2-8 nädalat aga see võib ala…"
click at [679, 421] on span "Saada" at bounding box center [680, 420] width 31 height 10
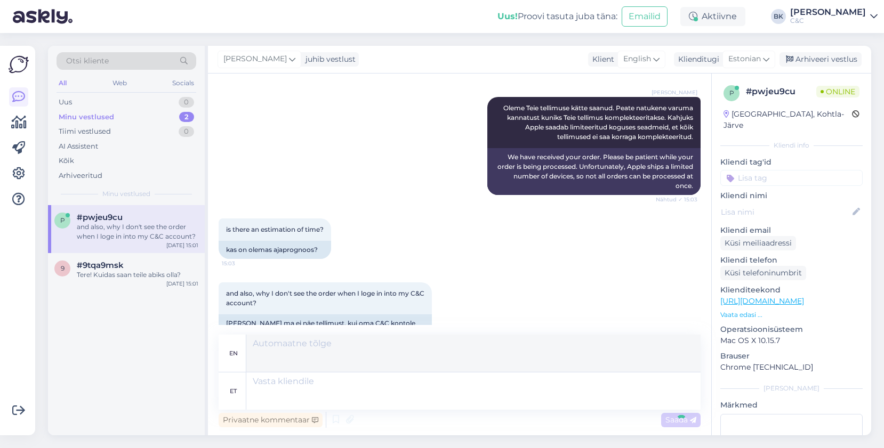
scroll to position [543, 0]
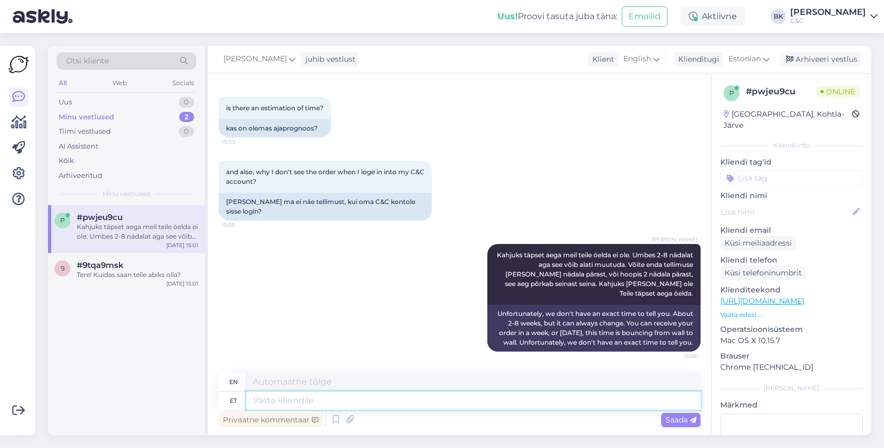
click at [324, 409] on textarea at bounding box center [473, 401] width 454 height 18
type textarea "Te k"
type textarea "You"
type textarea "Te kahjuks"
type textarea "Unfortunately for you"
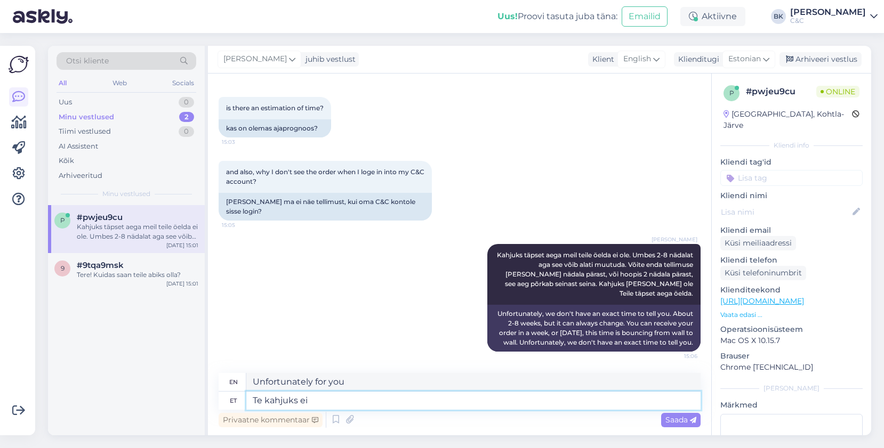
type textarea "Te kahjuks ei s"
type textarea "Unfortunately, you don't"
type textarea "Te kahjuks [PERSON_NAME] j"
type textarea "Unfortunately, you can't."
type textarea "Te kahjuks [PERSON_NAME] jälgida k"
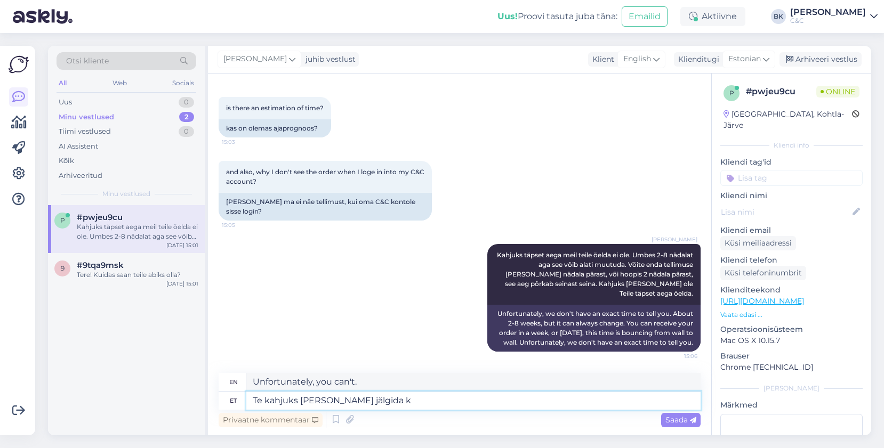
type textarea "Unfortunately, you can't follow."
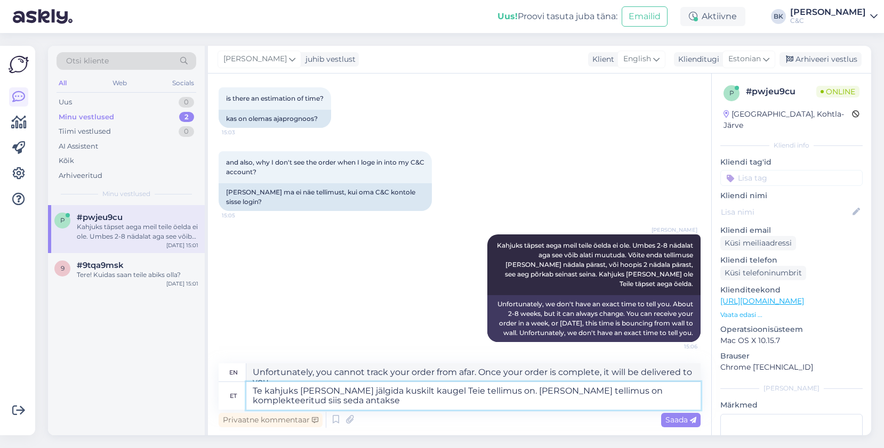
scroll to position [562, 0]
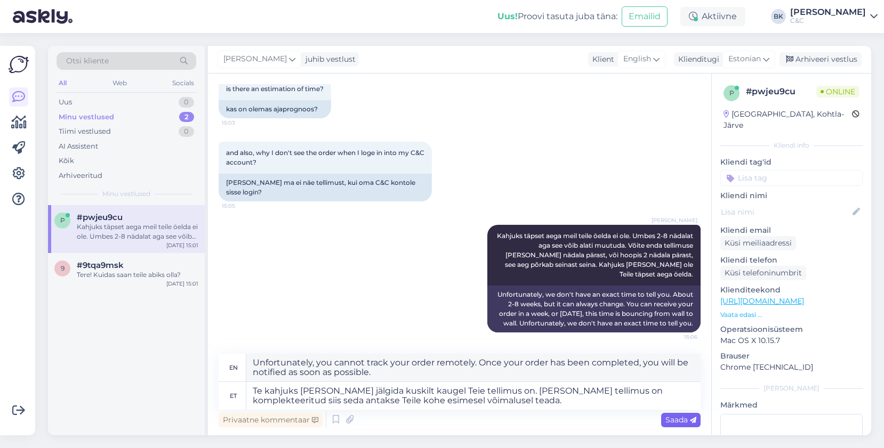
click at [675, 416] on span "Saada" at bounding box center [680, 420] width 31 height 10
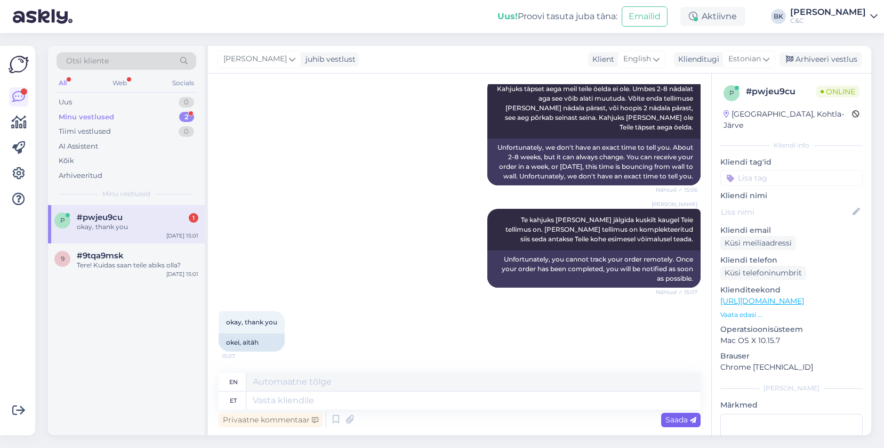
scroll to position [773, 0]
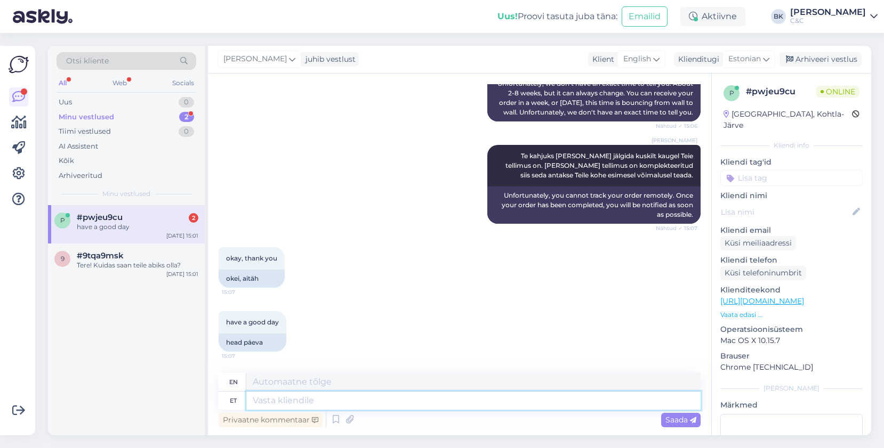
click at [565, 392] on textarea at bounding box center [473, 401] width 454 height 18
click at [462, 401] on textarea "Ilusat üäeva Teilegi!" at bounding box center [473, 401] width 454 height 18
click at [423, 400] on textarea "Ilusat päeva Teilegi!" at bounding box center [473, 401] width 454 height 18
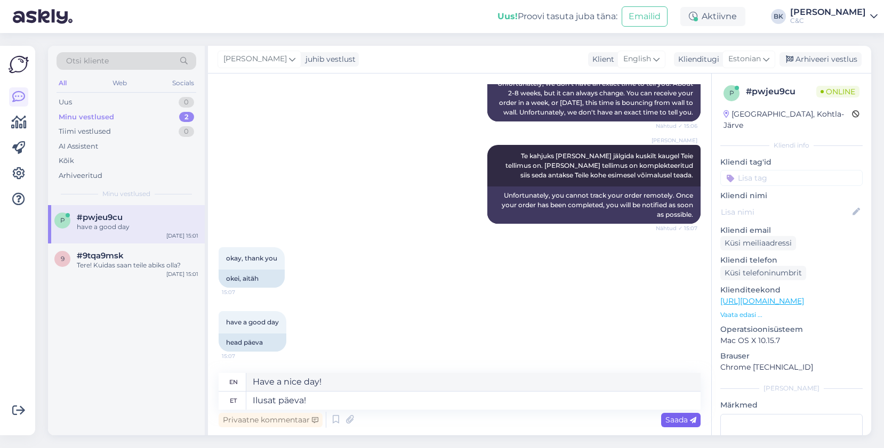
click at [672, 418] on span "Saada" at bounding box center [680, 420] width 31 height 10
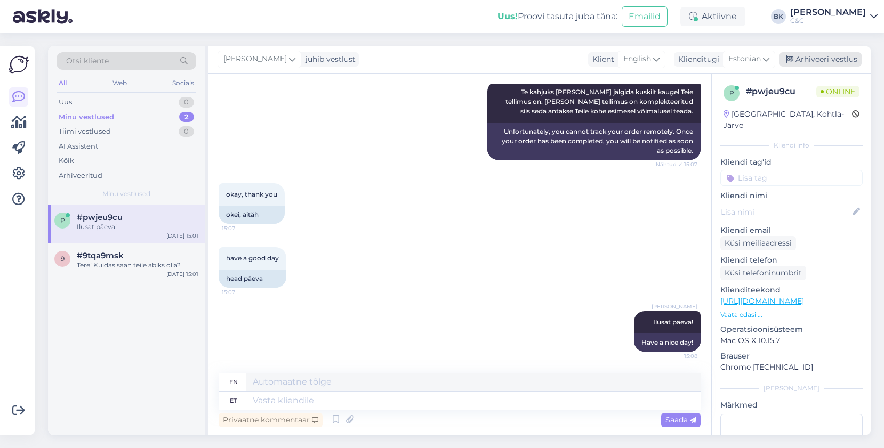
click at [836, 61] on div "Arhiveeri vestlus" at bounding box center [821, 59] width 82 height 14
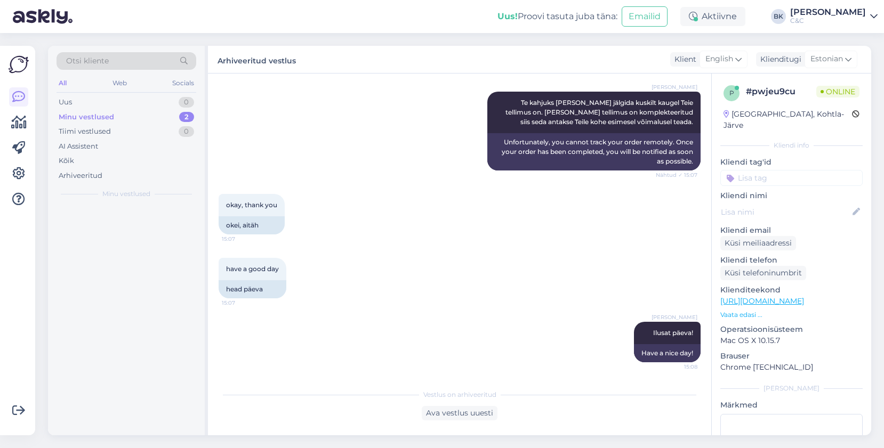
scroll to position [827, 0]
click at [169, 216] on div "#9tqa9msk" at bounding box center [138, 218] width 122 height 10
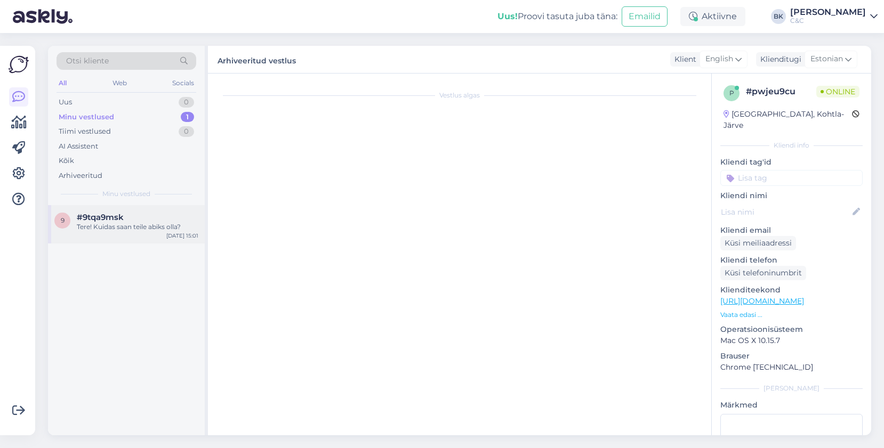
scroll to position [0, 0]
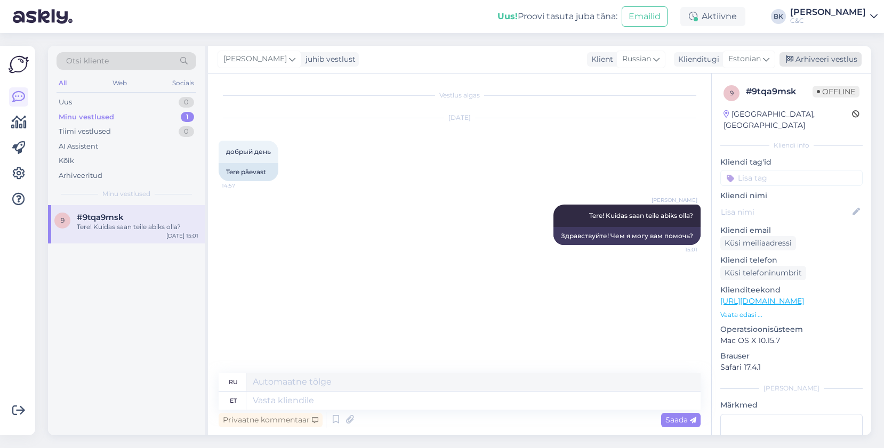
click at [809, 61] on div "Arhiveeri vestlus" at bounding box center [821, 59] width 82 height 14
